Goal: Transaction & Acquisition: Purchase product/service

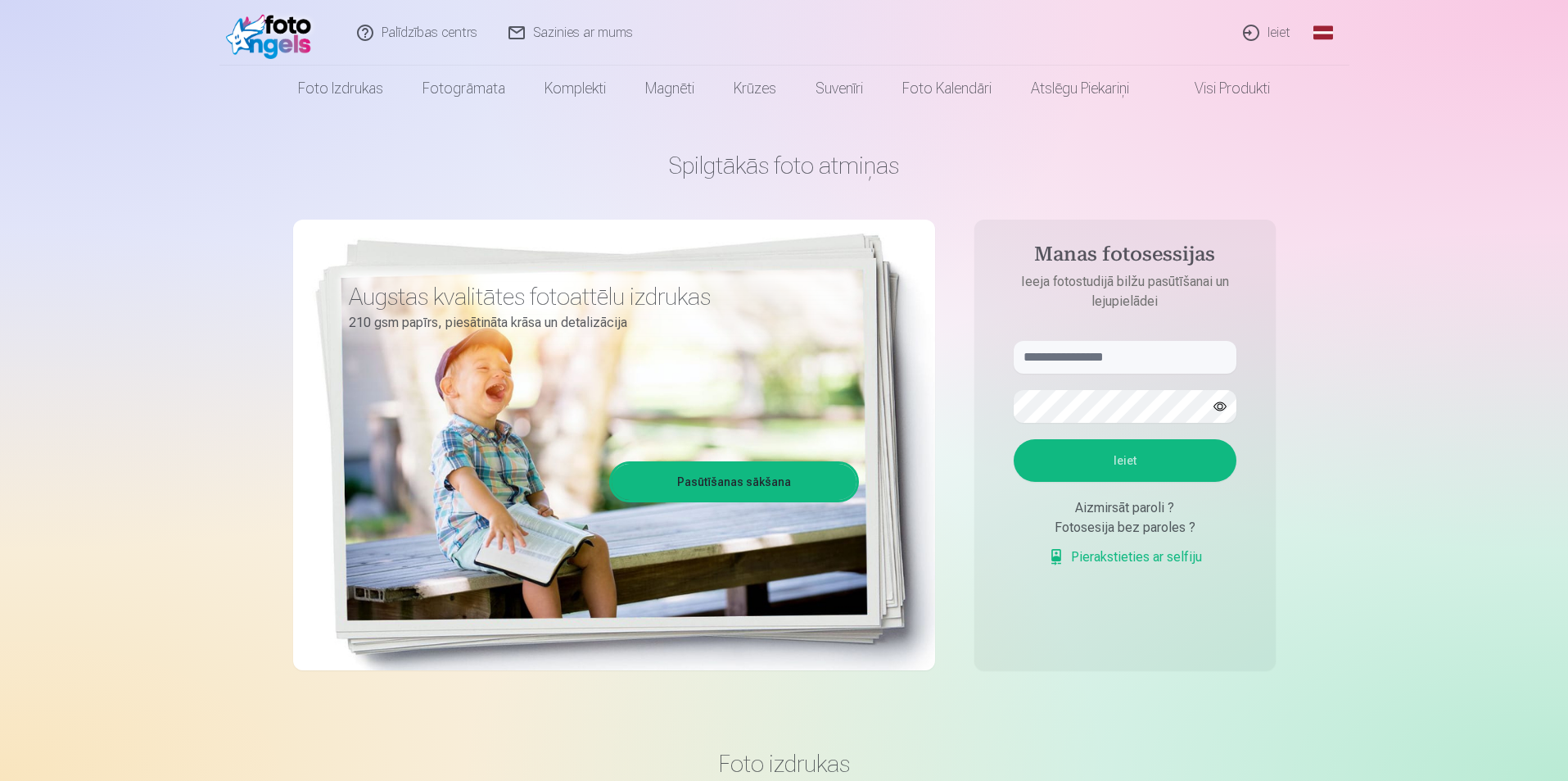
click at [1276, 32] on link "Ieiet" at bounding box center [1268, 33] width 79 height 65
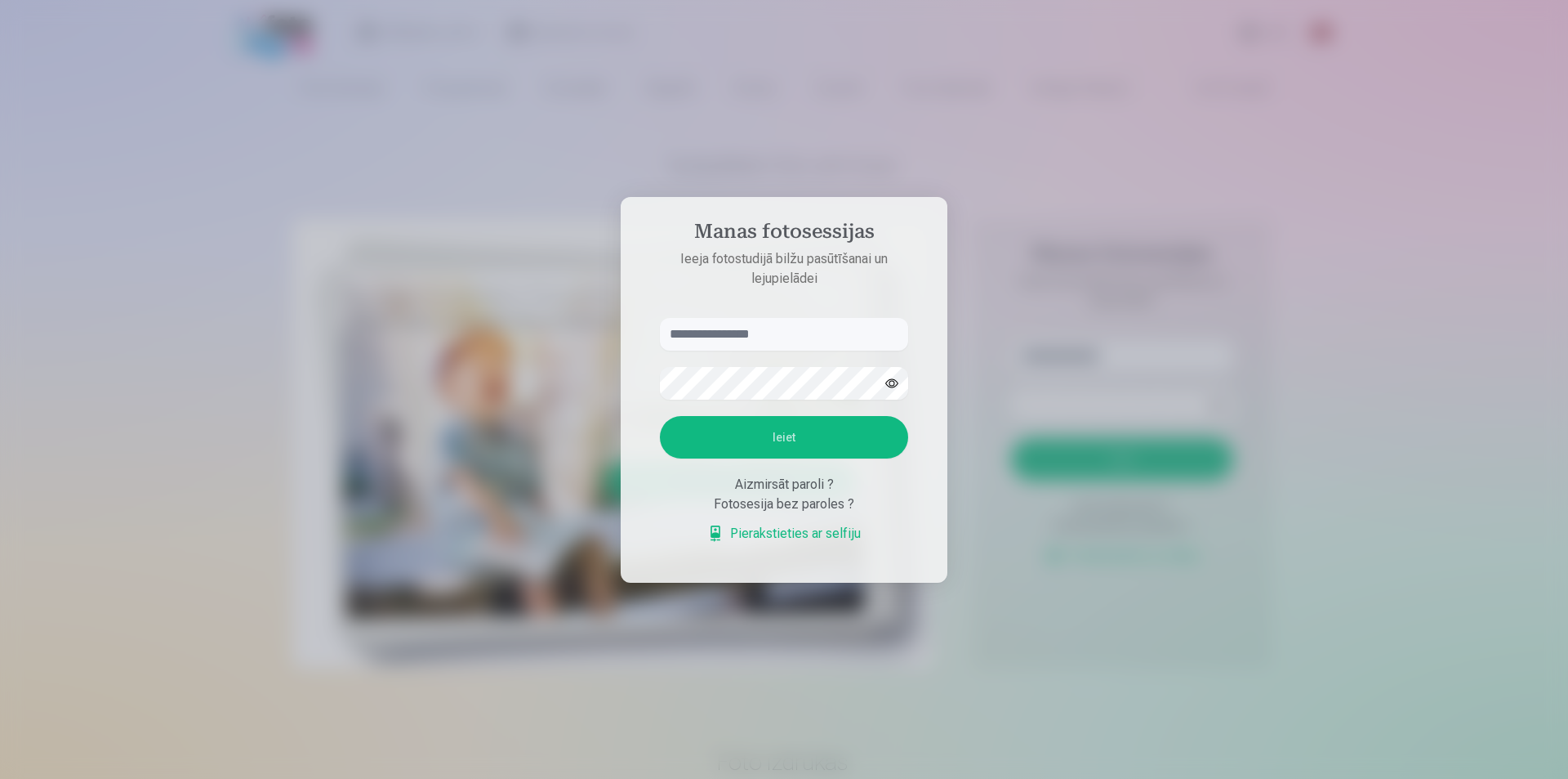
click at [724, 337] on input "text" at bounding box center [784, 333] width 248 height 33
type input "**********"
click at [746, 427] on button "Ieiet" at bounding box center [784, 437] width 248 height 42
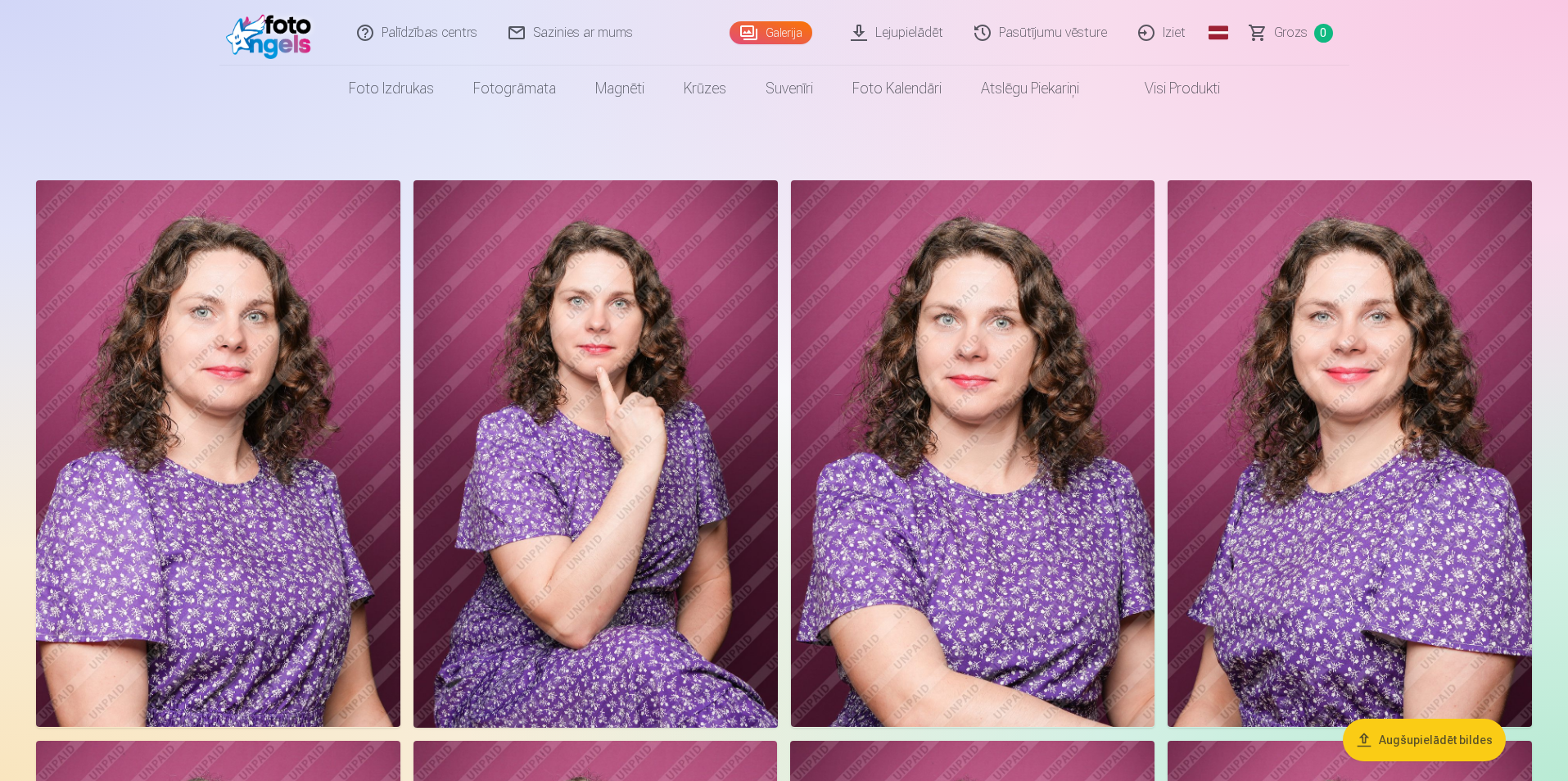
click at [1268, 37] on link "Grozs 0" at bounding box center [1292, 33] width 115 height 65
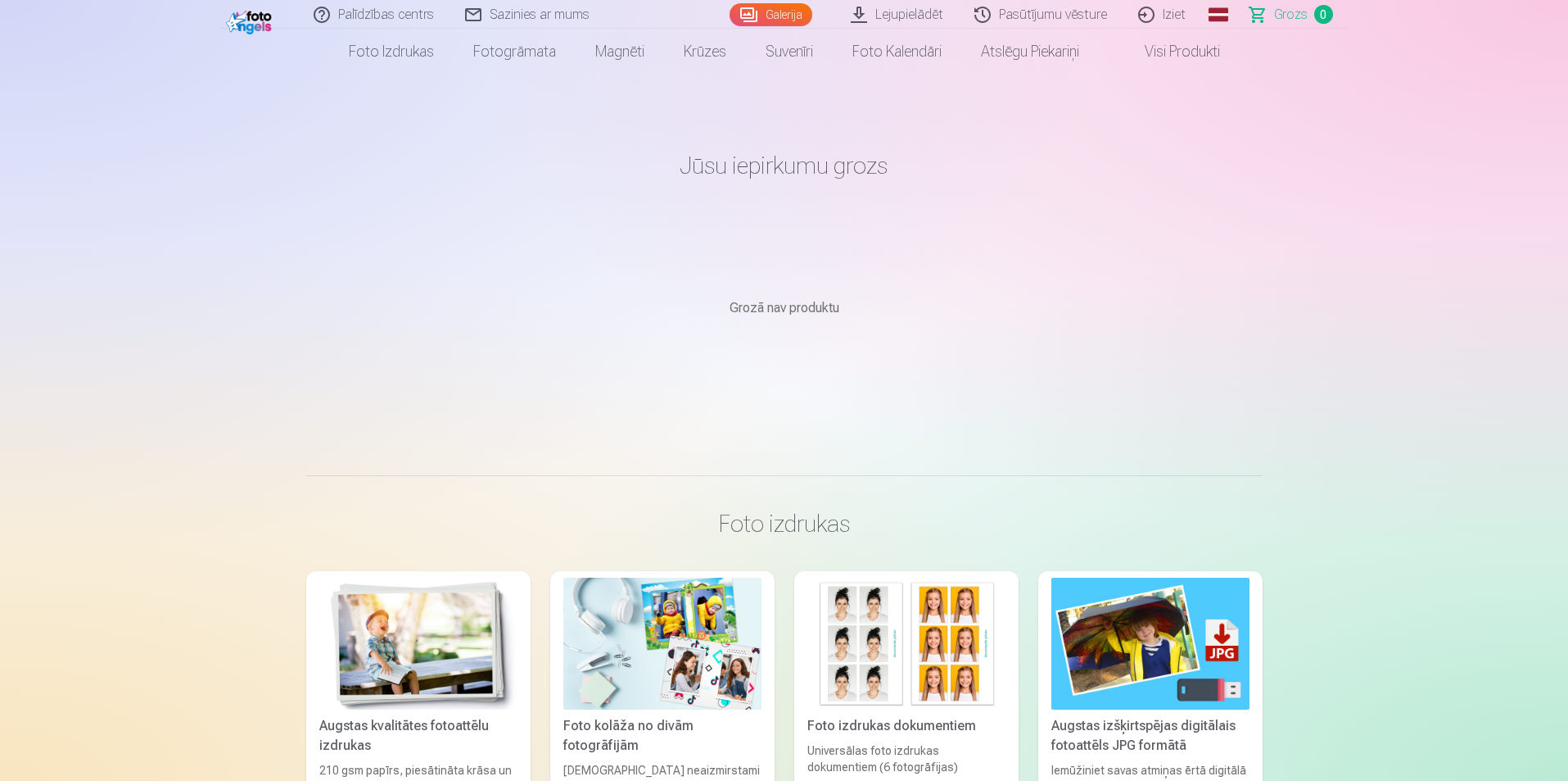
scroll to position [164, 0]
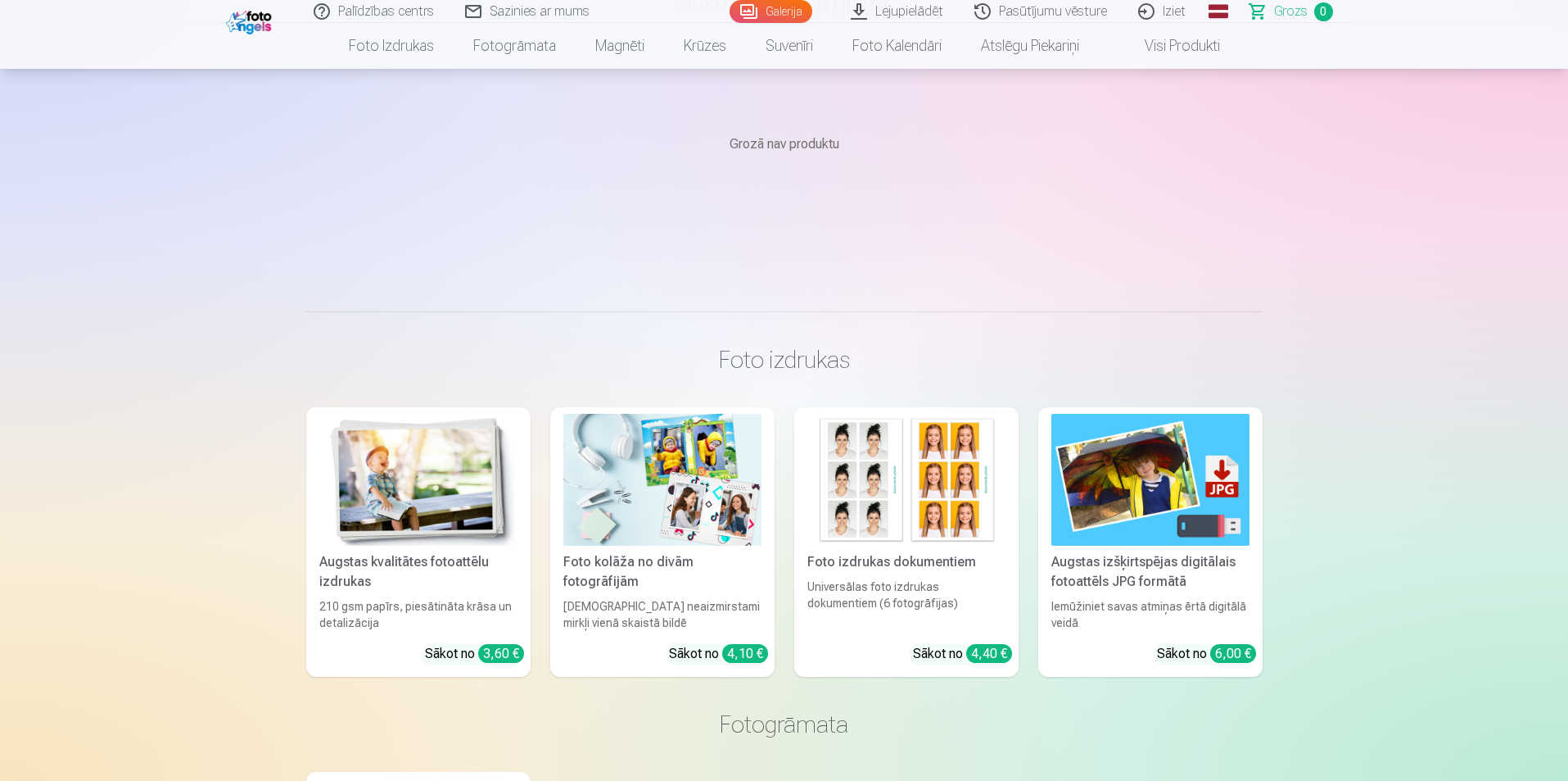
click at [1197, 55] on link "Visi produkti" at bounding box center [1169, 45] width 141 height 45
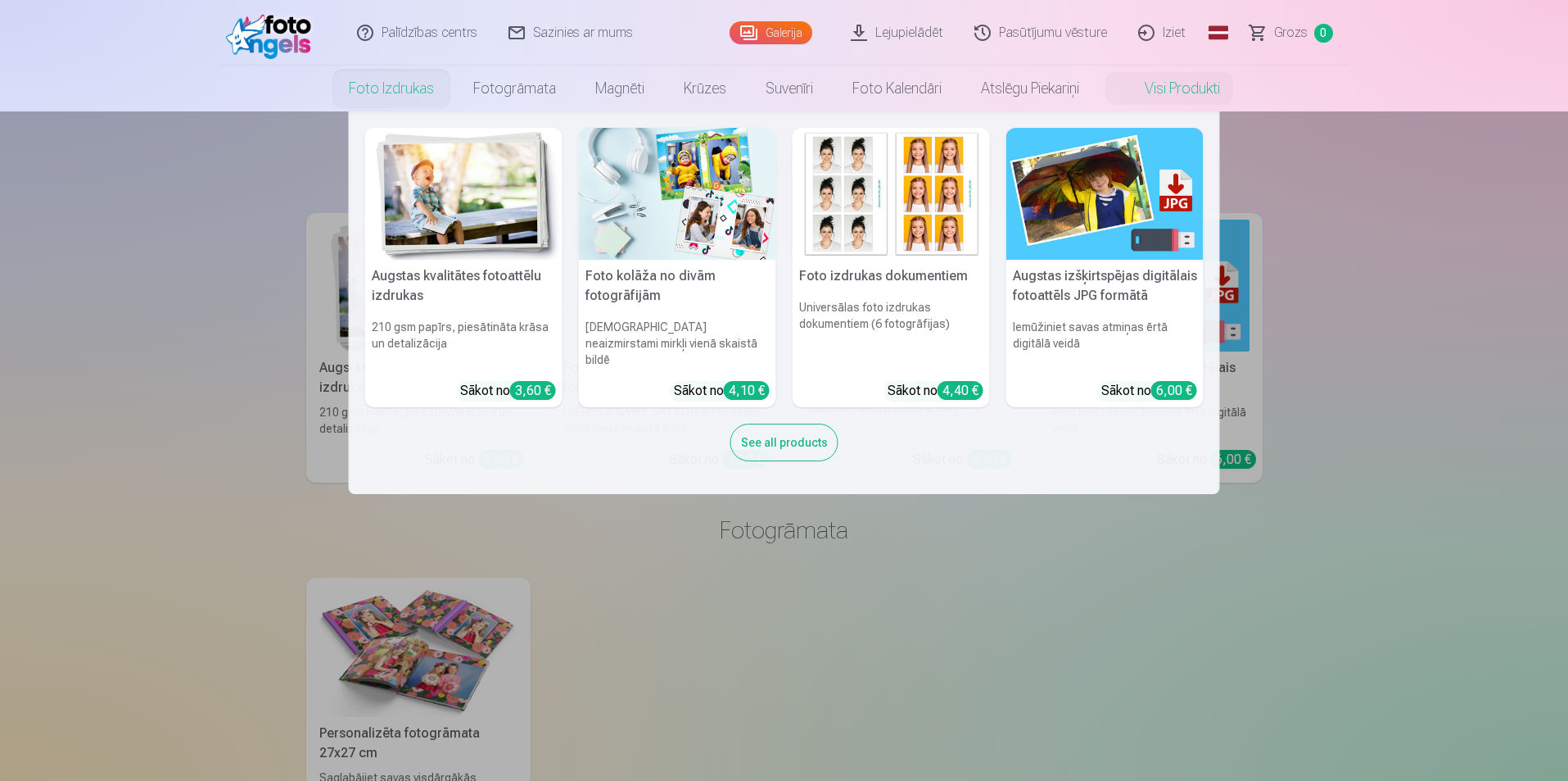
click at [408, 94] on link "Foto izdrukas" at bounding box center [391, 88] width 124 height 45
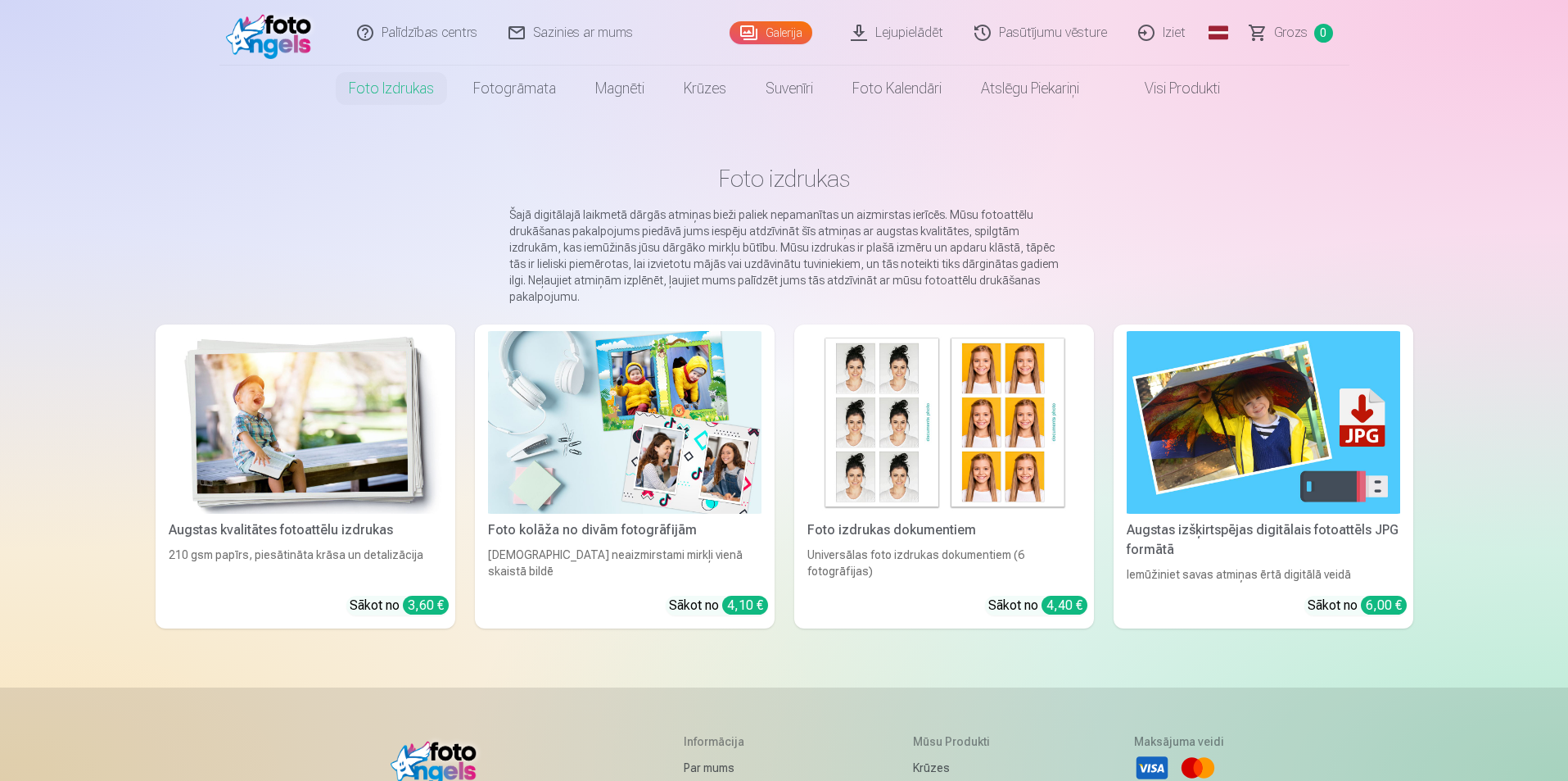
click at [408, 94] on link "Foto izdrukas" at bounding box center [391, 88] width 124 height 45
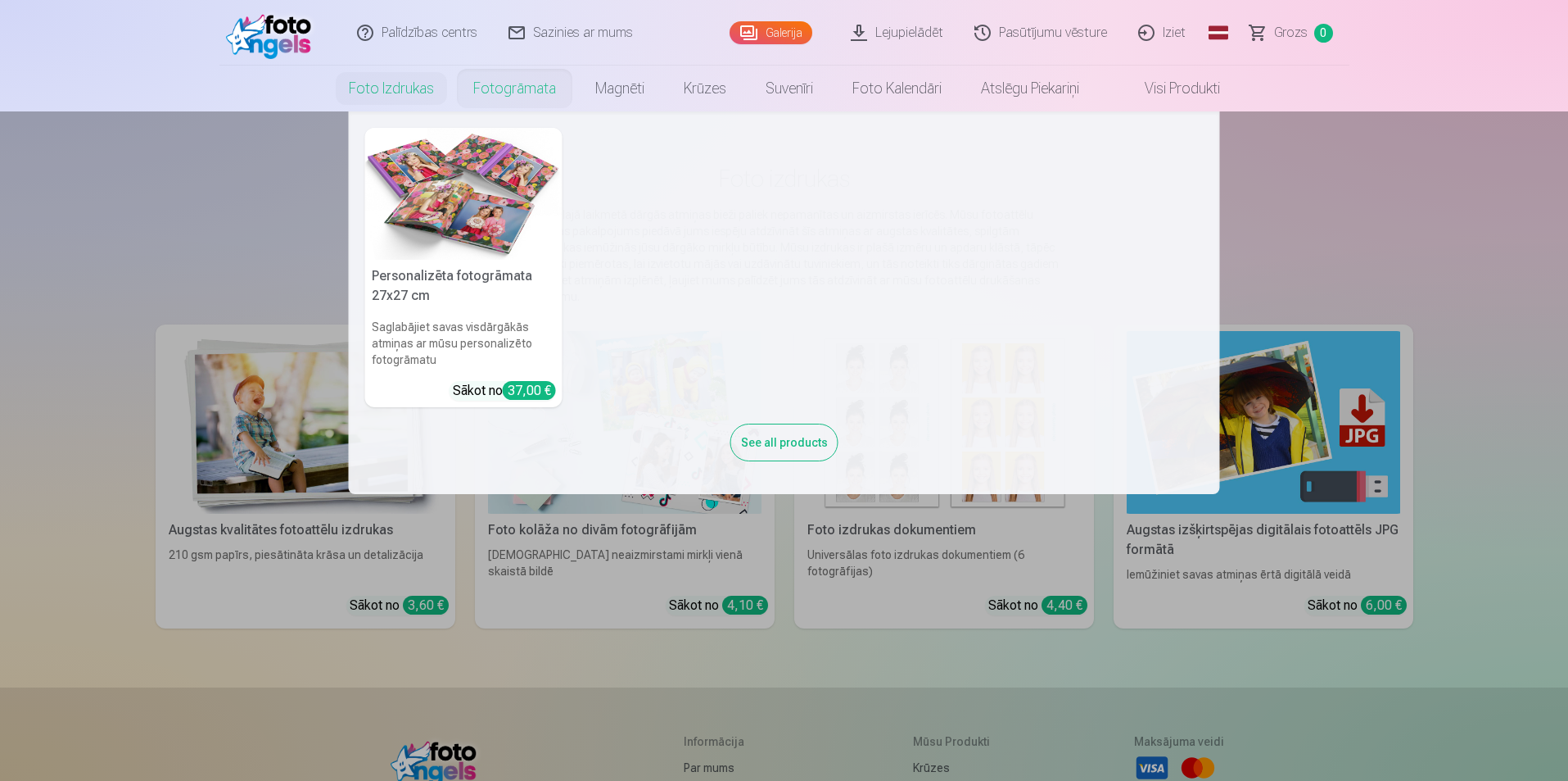
click at [498, 191] on img at bounding box center [464, 193] width 198 height 131
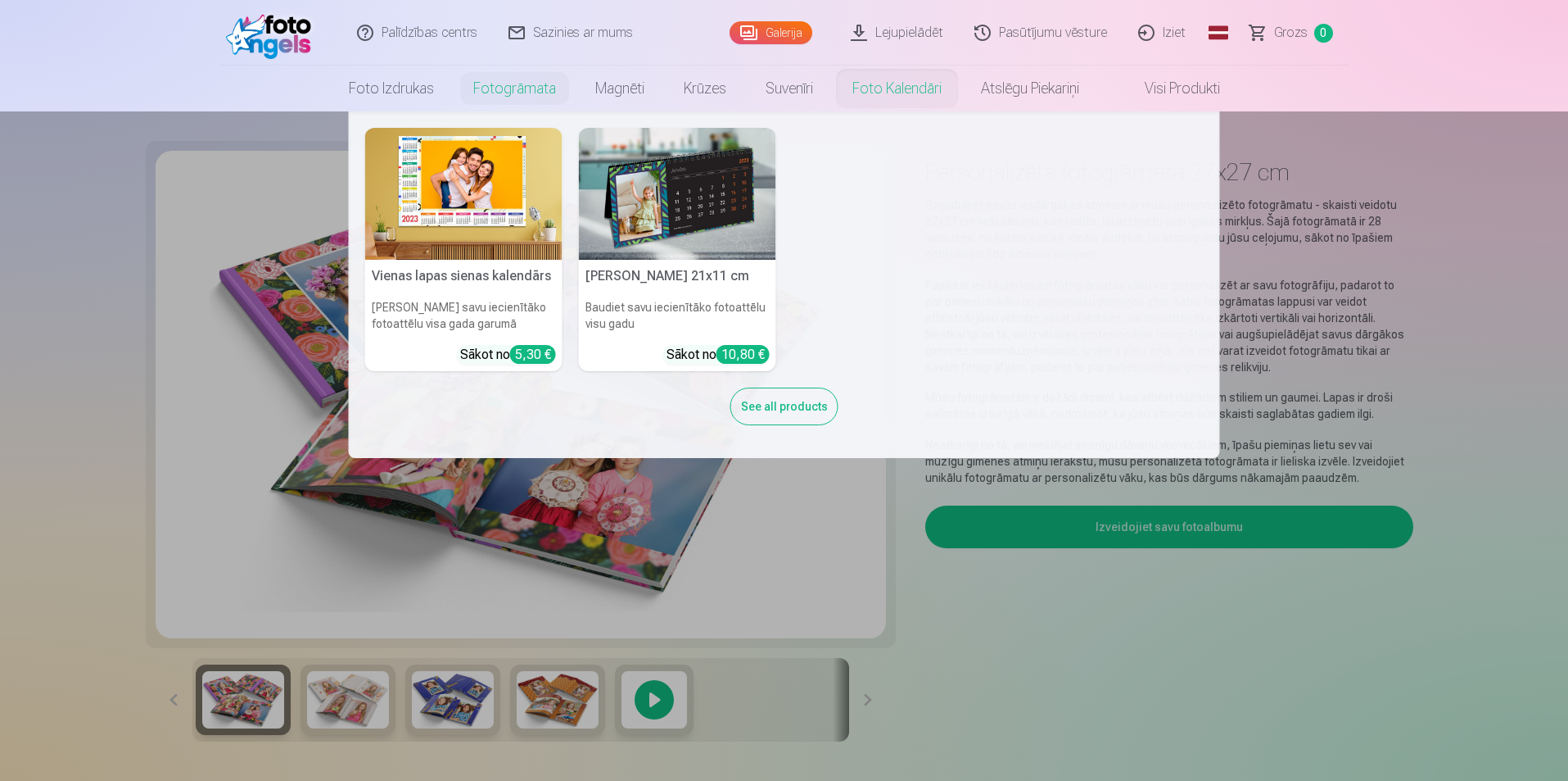
click at [899, 87] on link "Foto kalendāri" at bounding box center [897, 88] width 128 height 45
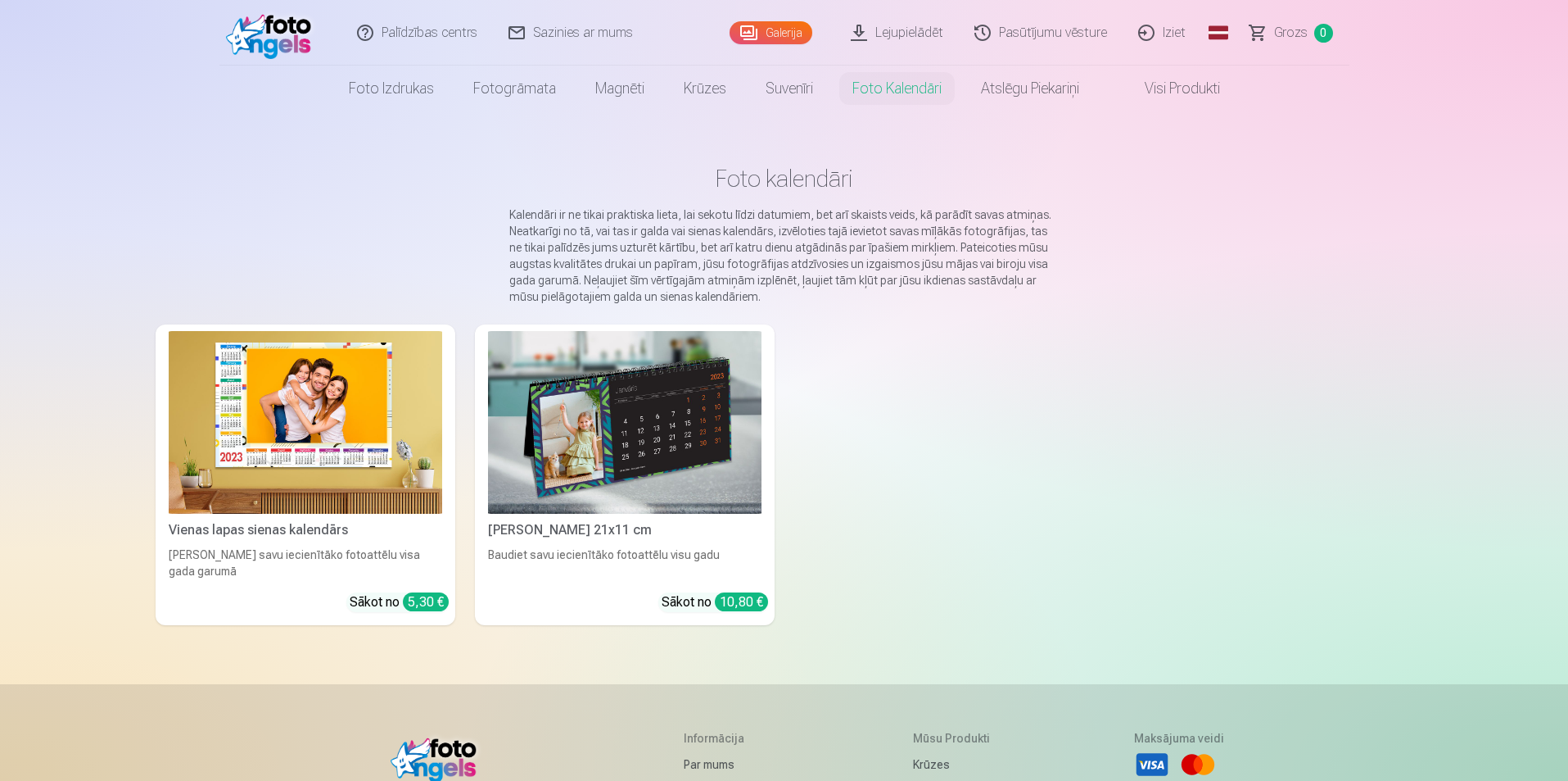
click at [378, 381] on img at bounding box center [305, 422] width 274 height 183
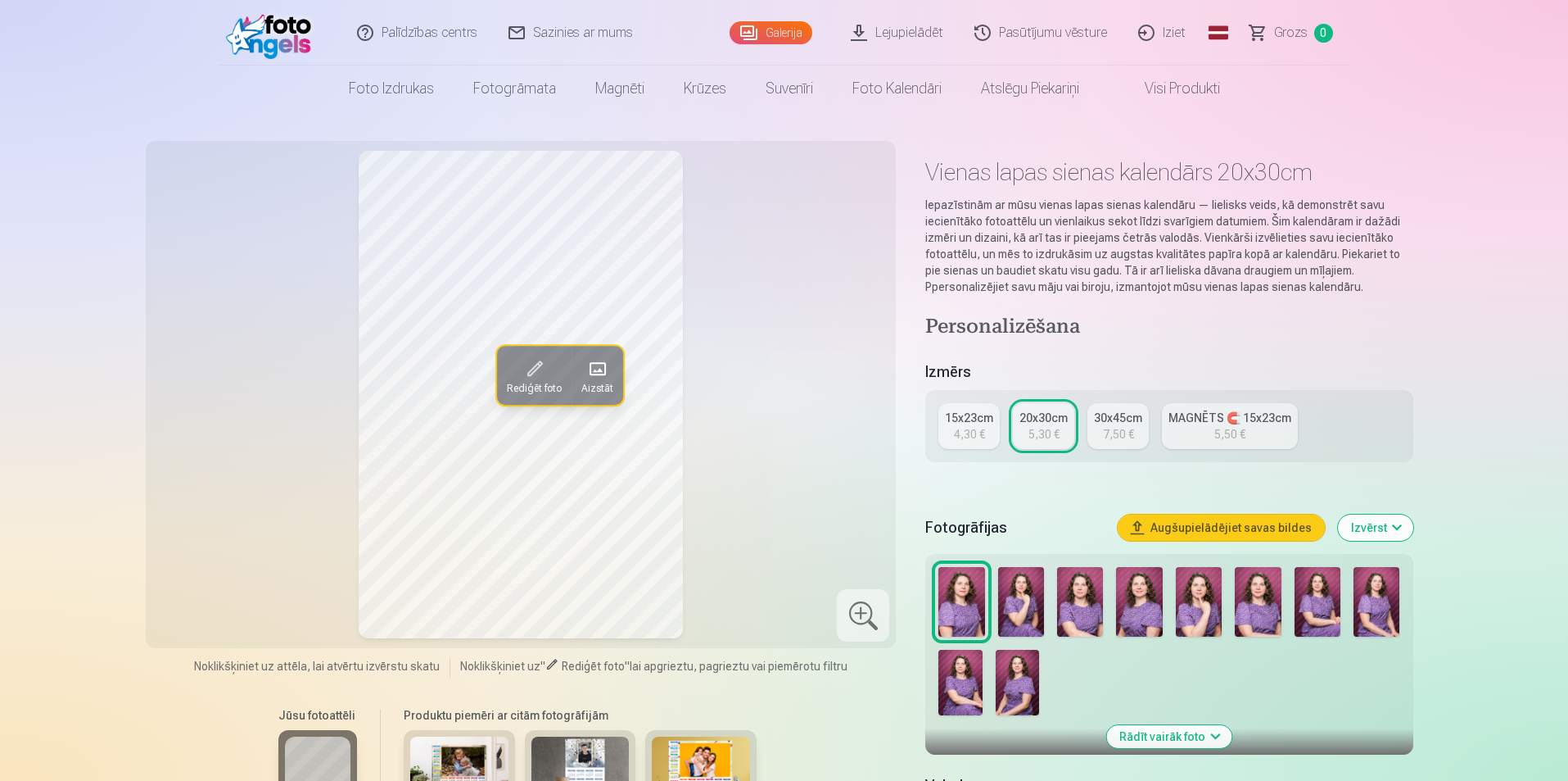
click at [1239, 417] on div "MAGNĒTS 🧲 15x23cm" at bounding box center [1229, 417] width 123 height 17
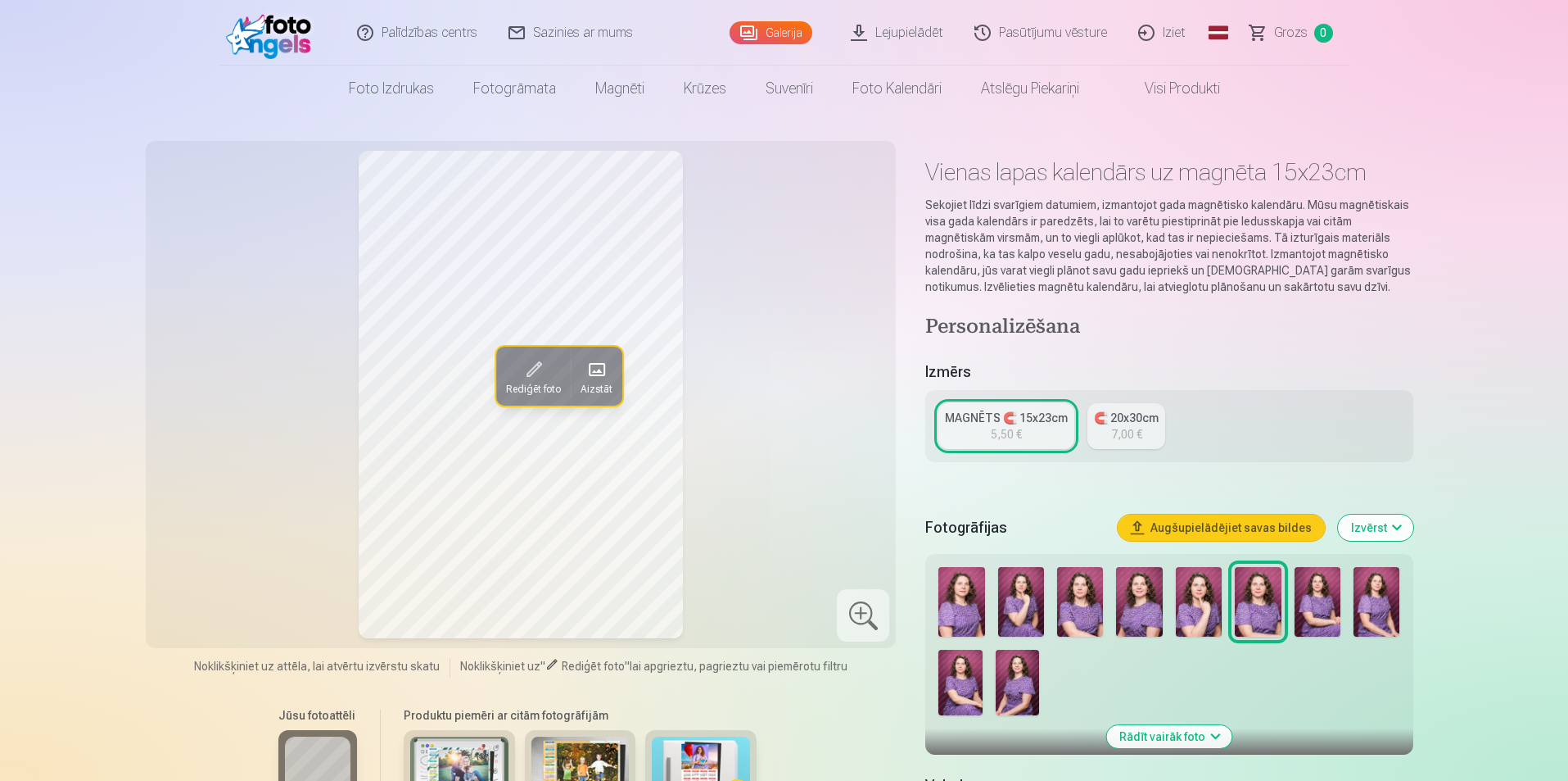
click at [1119, 421] on div "🧲 20x30cm" at bounding box center [1125, 417] width 64 height 17
drag, startPoint x: 1067, startPoint y: 428, endPoint x: 1043, endPoint y: 415, distance: 27.3
click at [1066, 428] on link "MAGNĒTS 🧲 15x23cm 5,50 €" at bounding box center [1007, 426] width 136 height 45
click at [1006, 601] on img at bounding box center [1021, 601] width 45 height 69
click at [983, 605] on div at bounding box center [961, 601] width 45 height 69
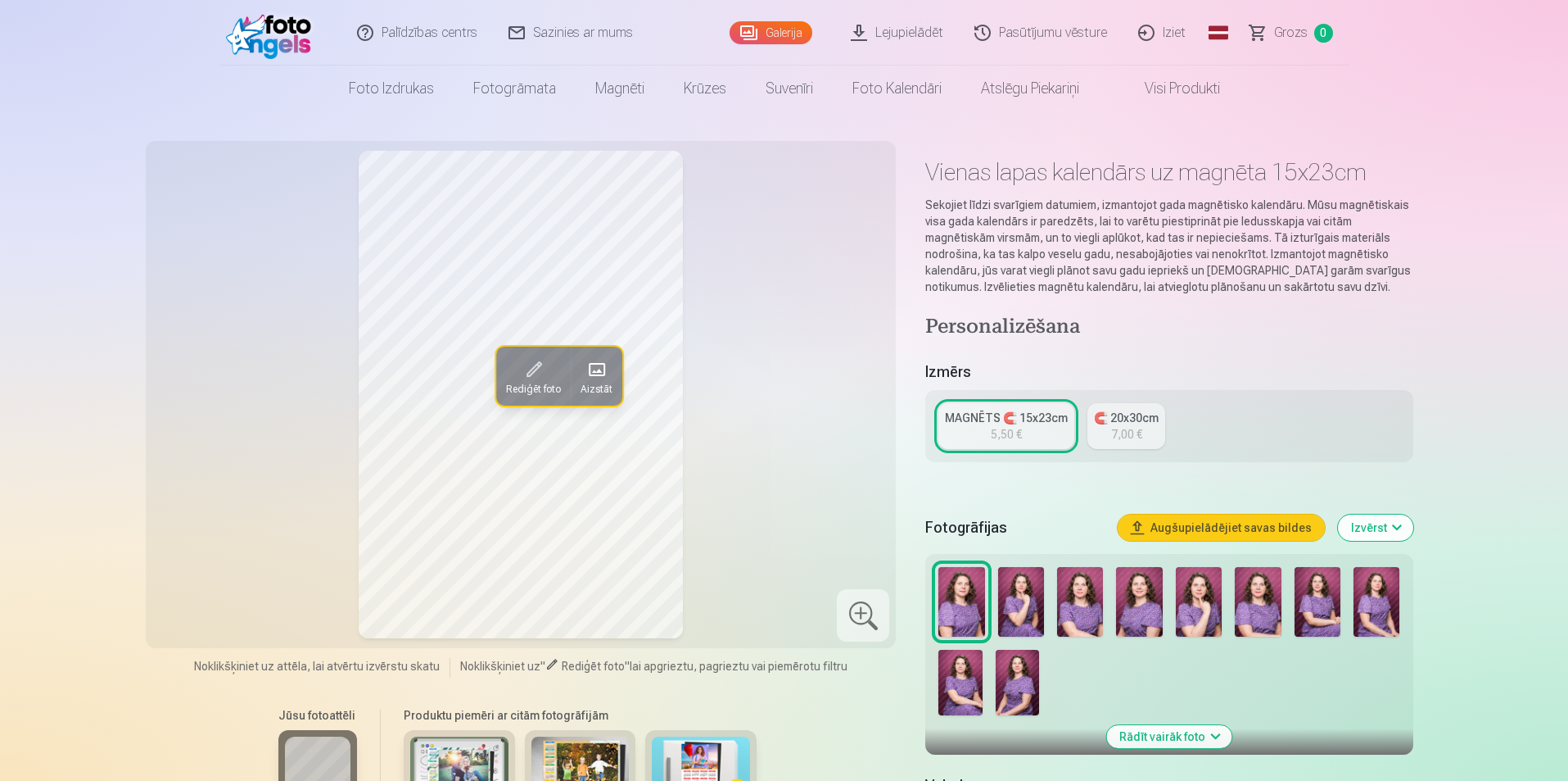
click at [1388, 605] on img at bounding box center [1376, 601] width 45 height 69
click at [1197, 89] on link "Visi produkti" at bounding box center [1169, 88] width 141 height 45
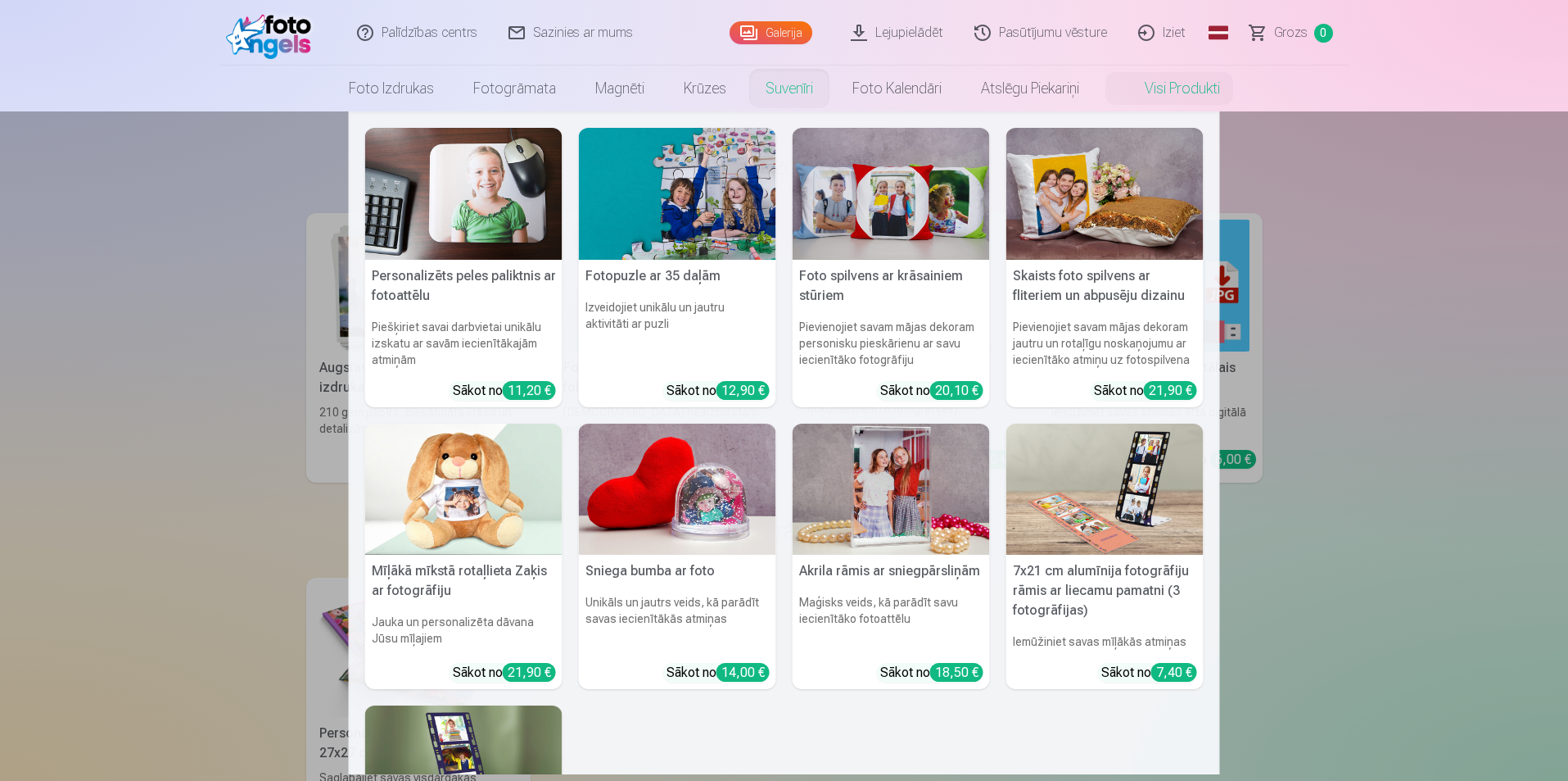
click at [819, 84] on link "Suvenīri" at bounding box center [789, 88] width 87 height 45
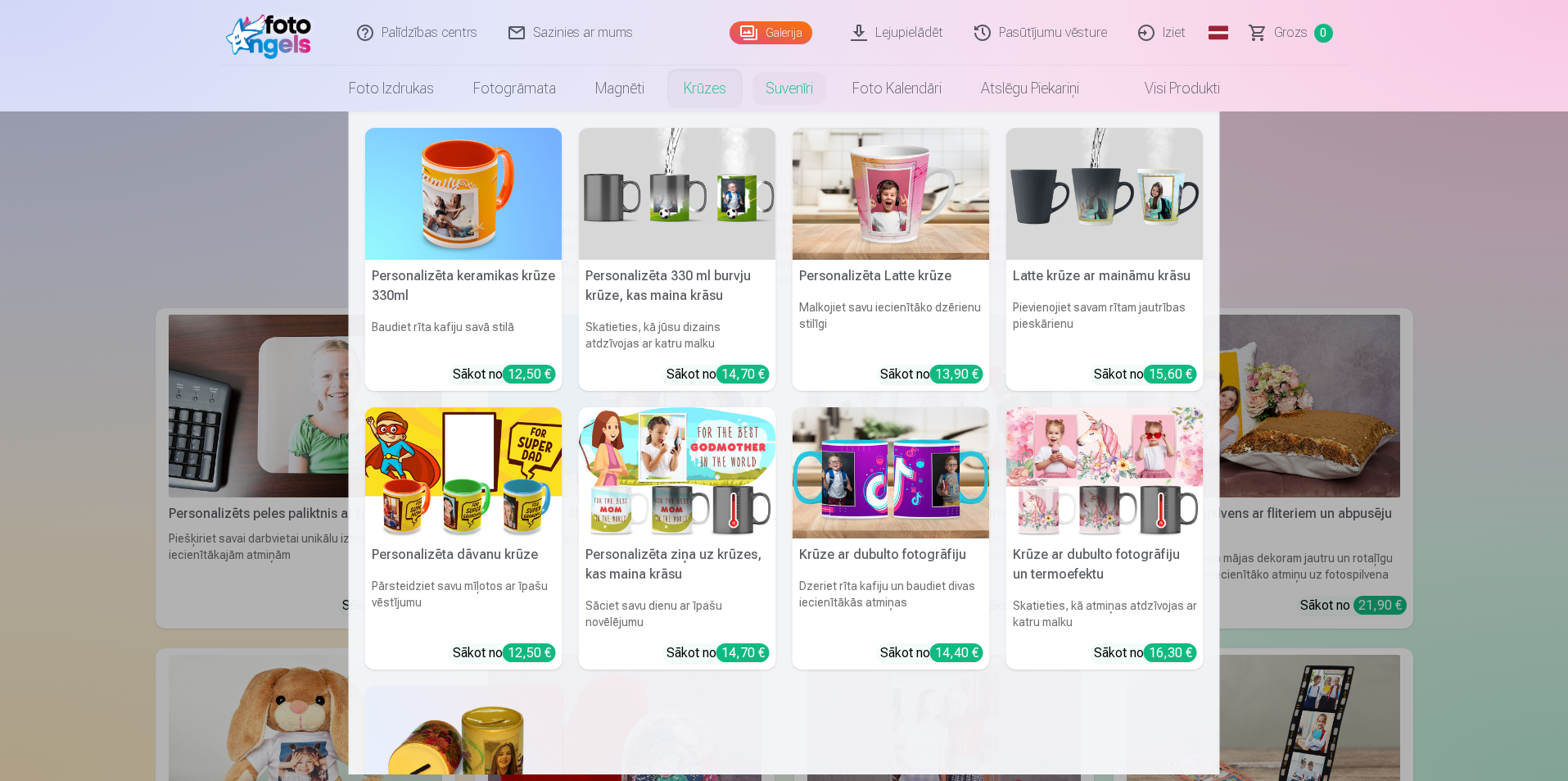
click at [676, 91] on link "Krūzes" at bounding box center [704, 88] width 82 height 45
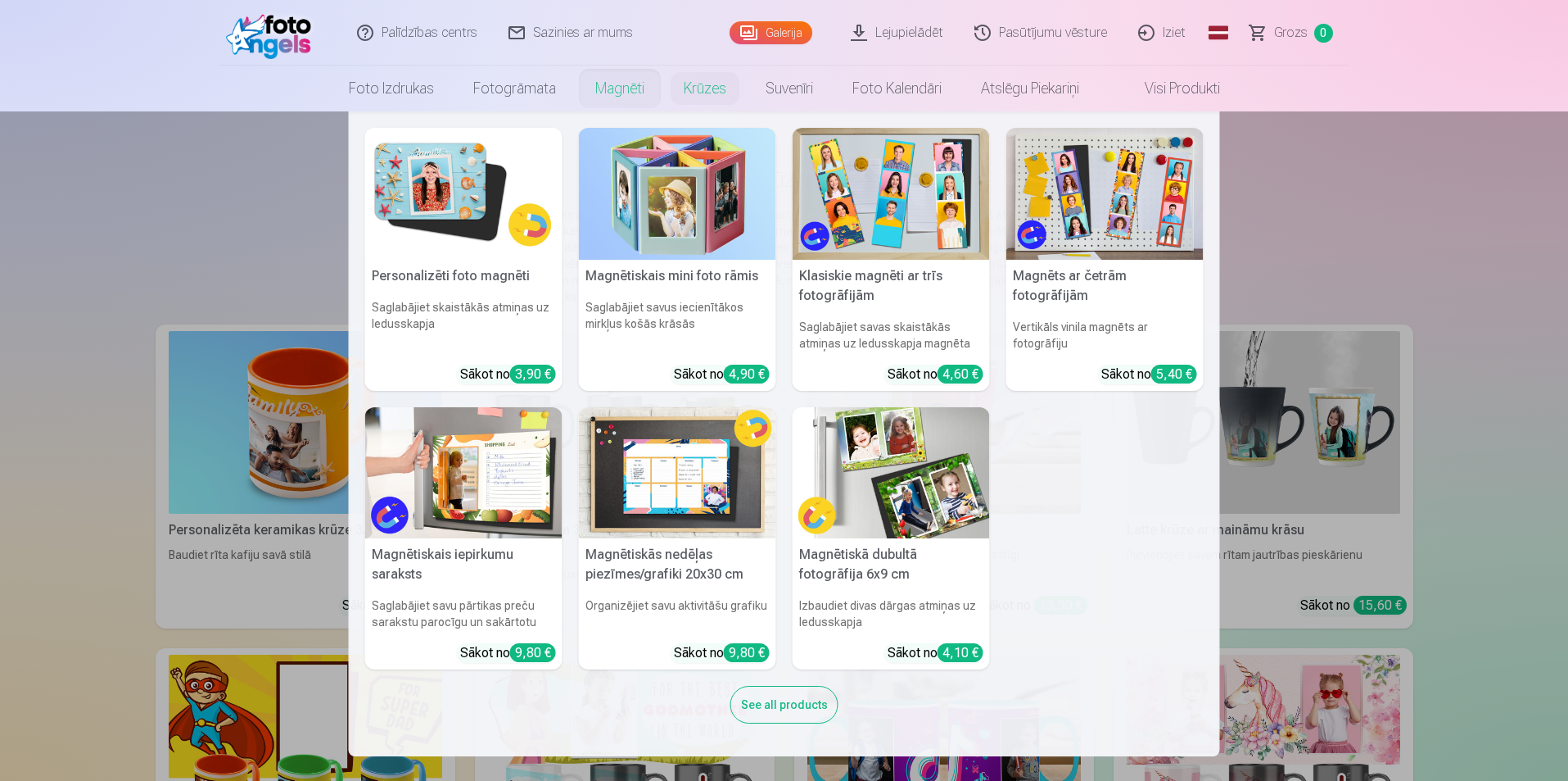
click at [601, 84] on link "Magnēti" at bounding box center [619, 88] width 88 height 45
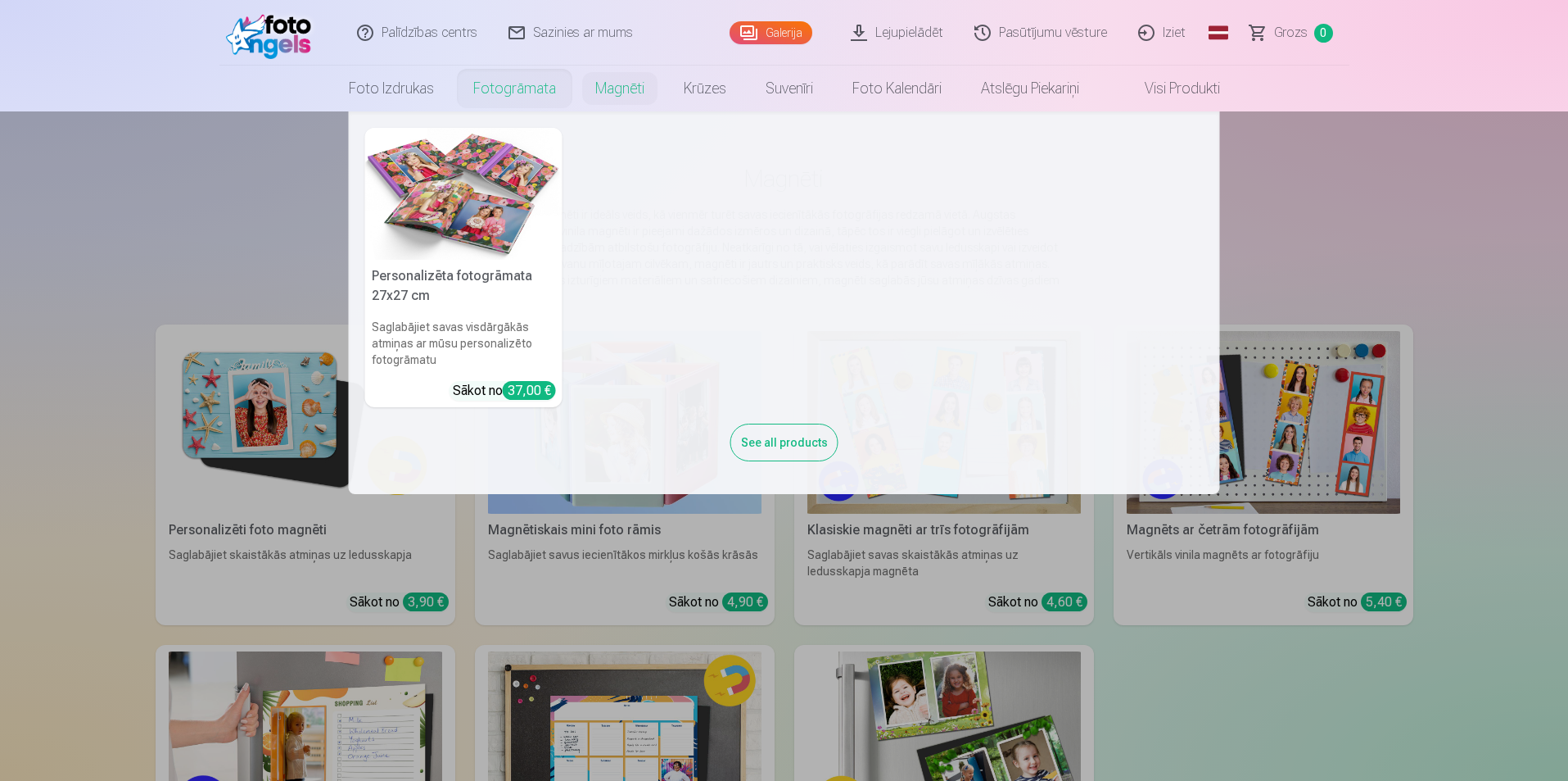
click at [517, 84] on link "Fotogrāmata" at bounding box center [514, 88] width 122 height 45
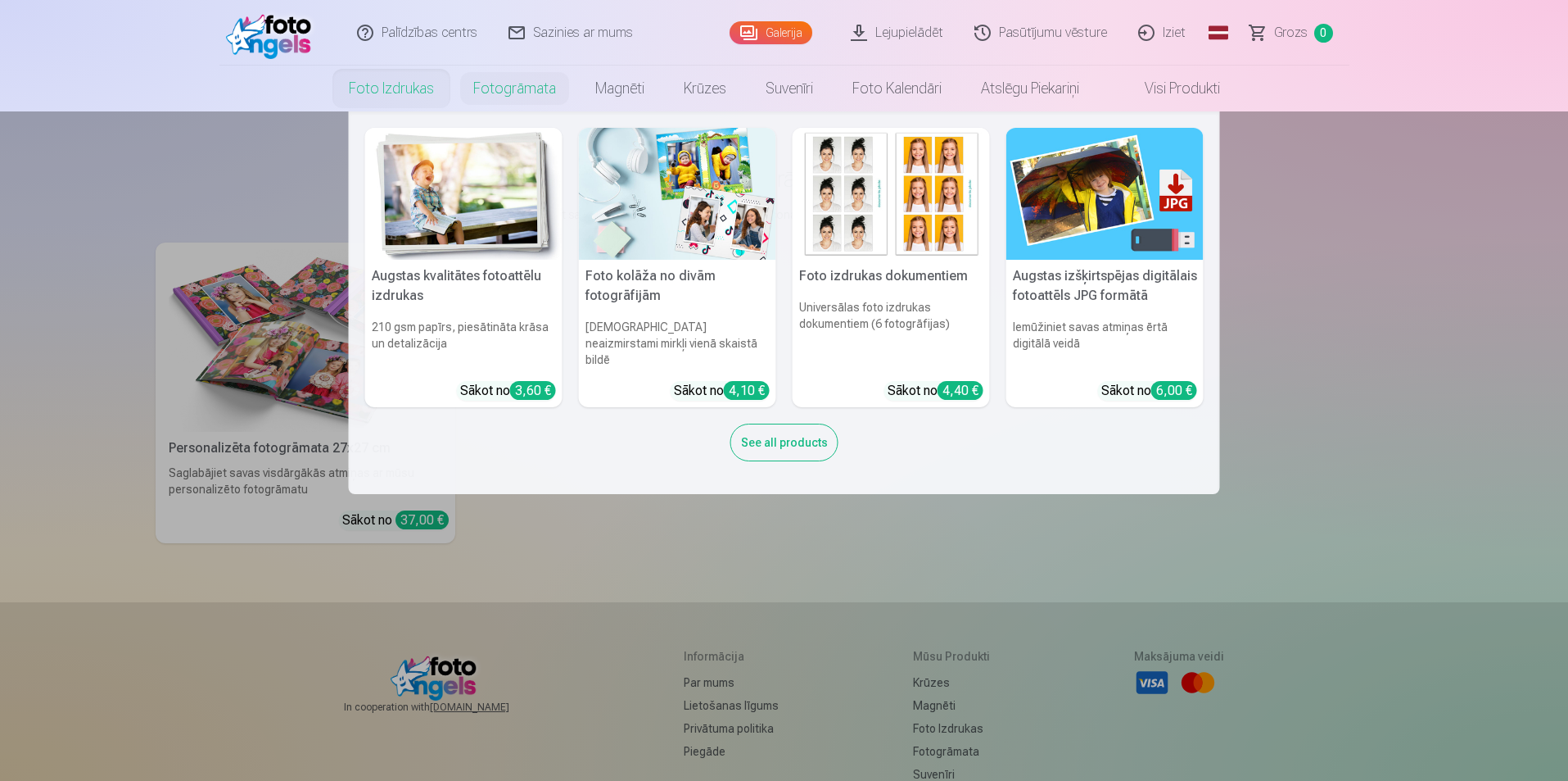
click at [416, 84] on link "Foto izdrukas" at bounding box center [391, 88] width 124 height 45
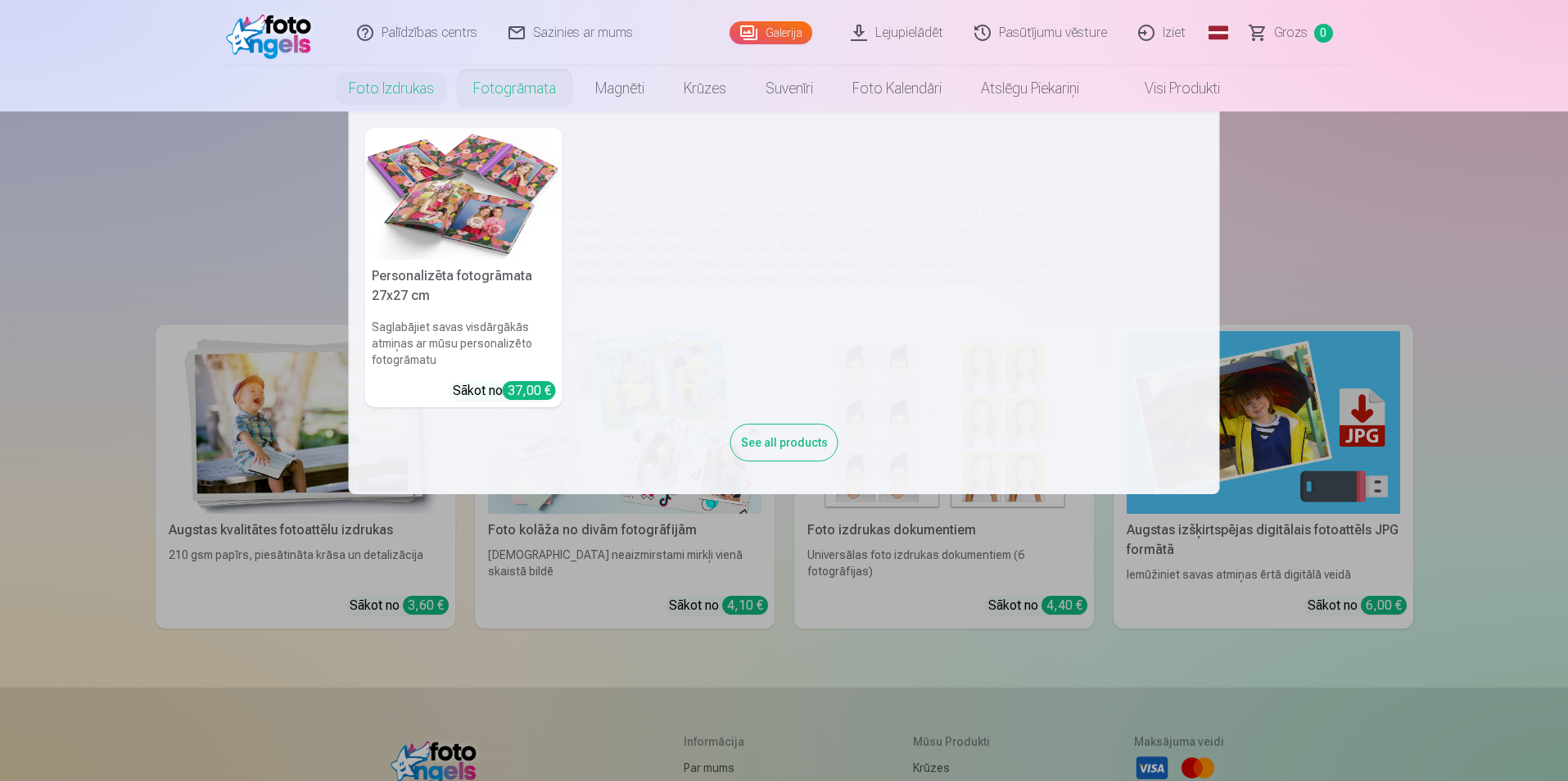
click at [538, 89] on link "Fotogrāmata" at bounding box center [514, 88] width 122 height 45
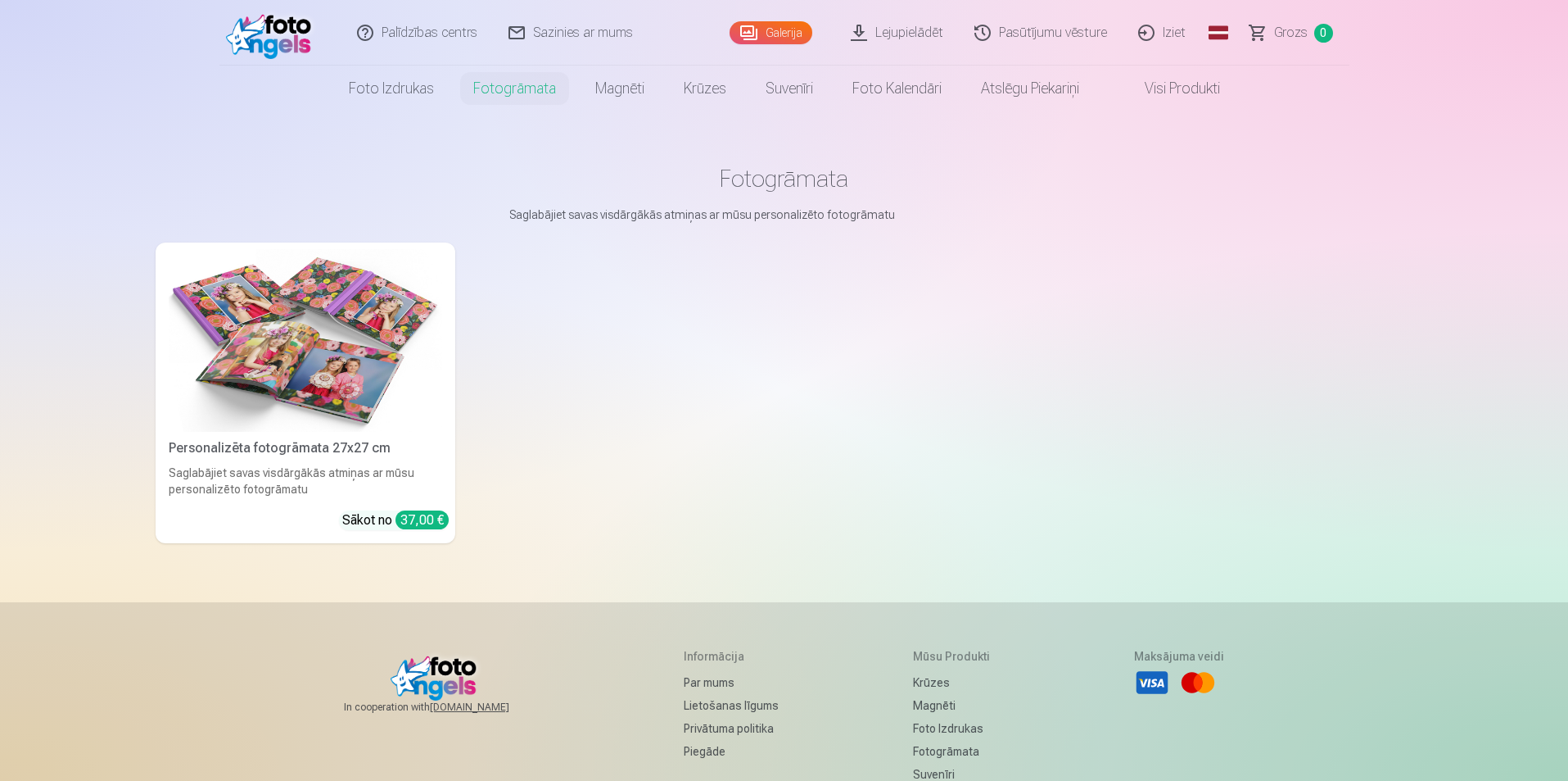
click at [1178, 34] on link "Iziet" at bounding box center [1163, 33] width 79 height 65
